Goal: Navigation & Orientation: Find specific page/section

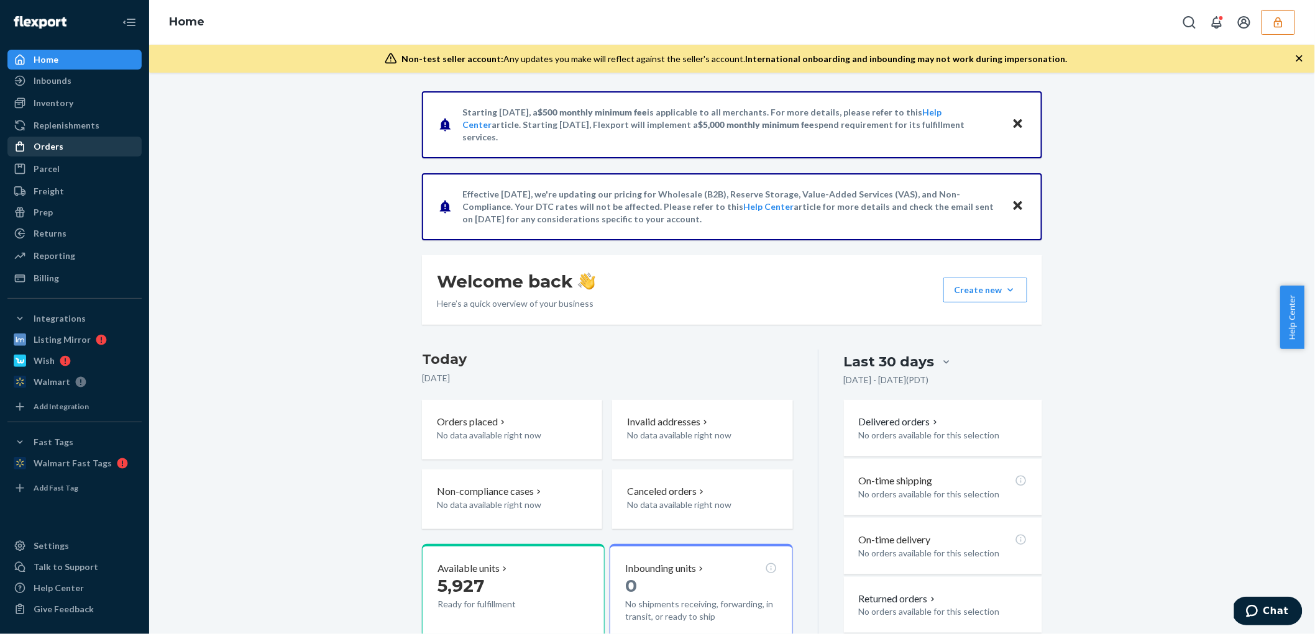
click at [40, 150] on div "Orders" at bounding box center [49, 146] width 30 height 12
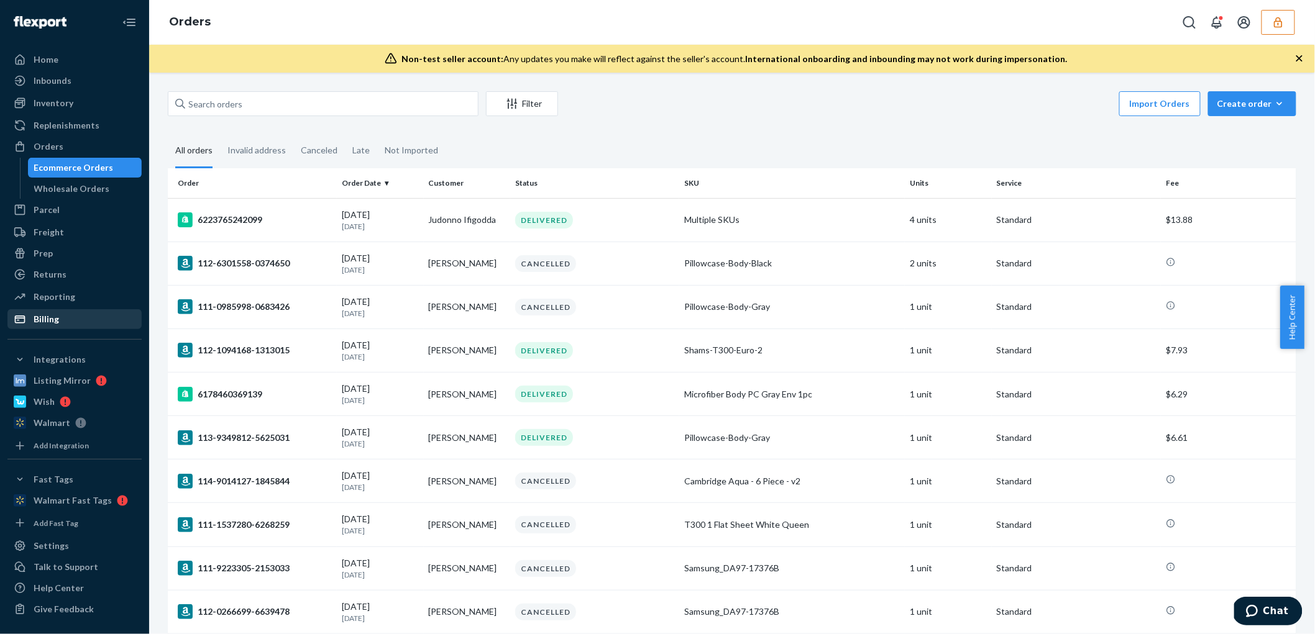
click at [35, 314] on div "Billing" at bounding box center [46, 319] width 25 height 12
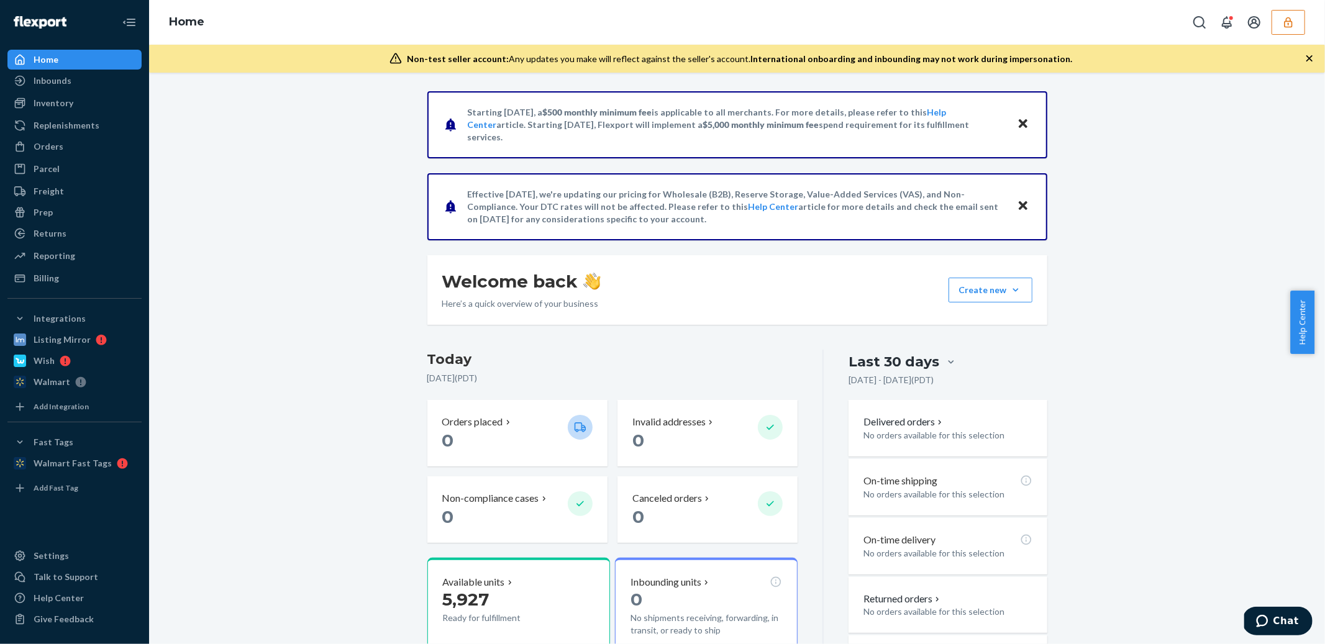
click at [1274, 20] on button "button" at bounding box center [1289, 22] width 34 height 25
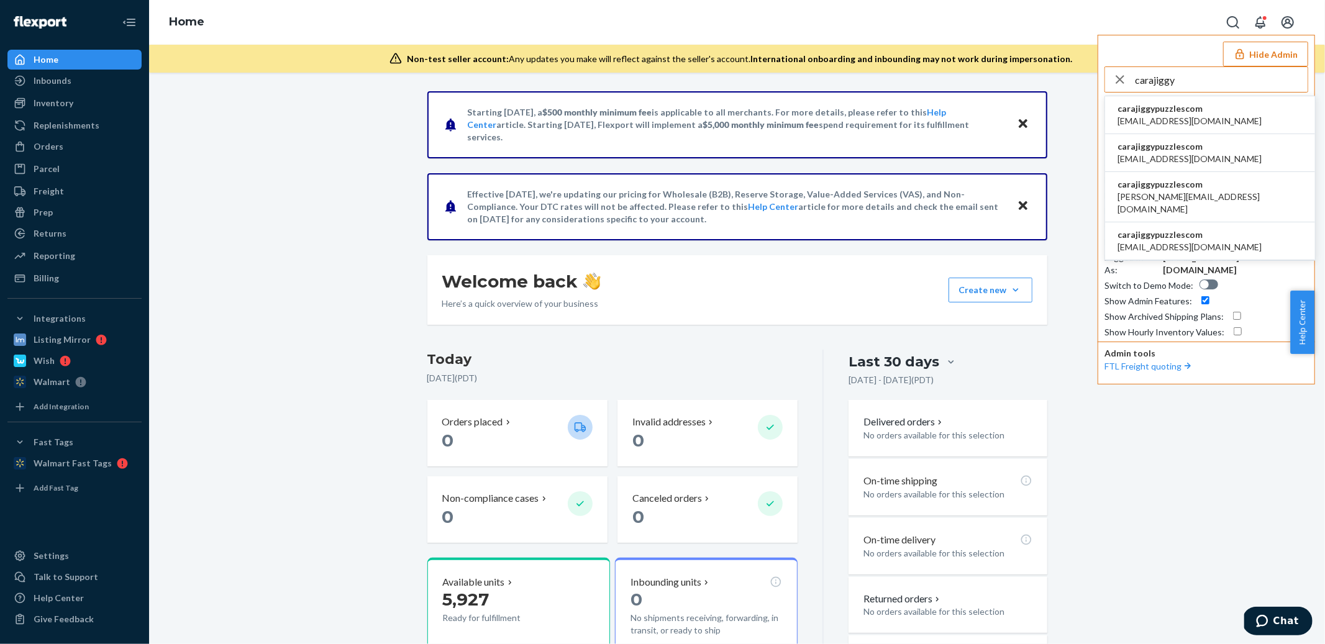
type input "carajiggy"
click at [1188, 119] on span "aestuary@jiggypuzzles.com" at bounding box center [1190, 121] width 144 height 12
